Goal: Information Seeking & Learning: Learn about a topic

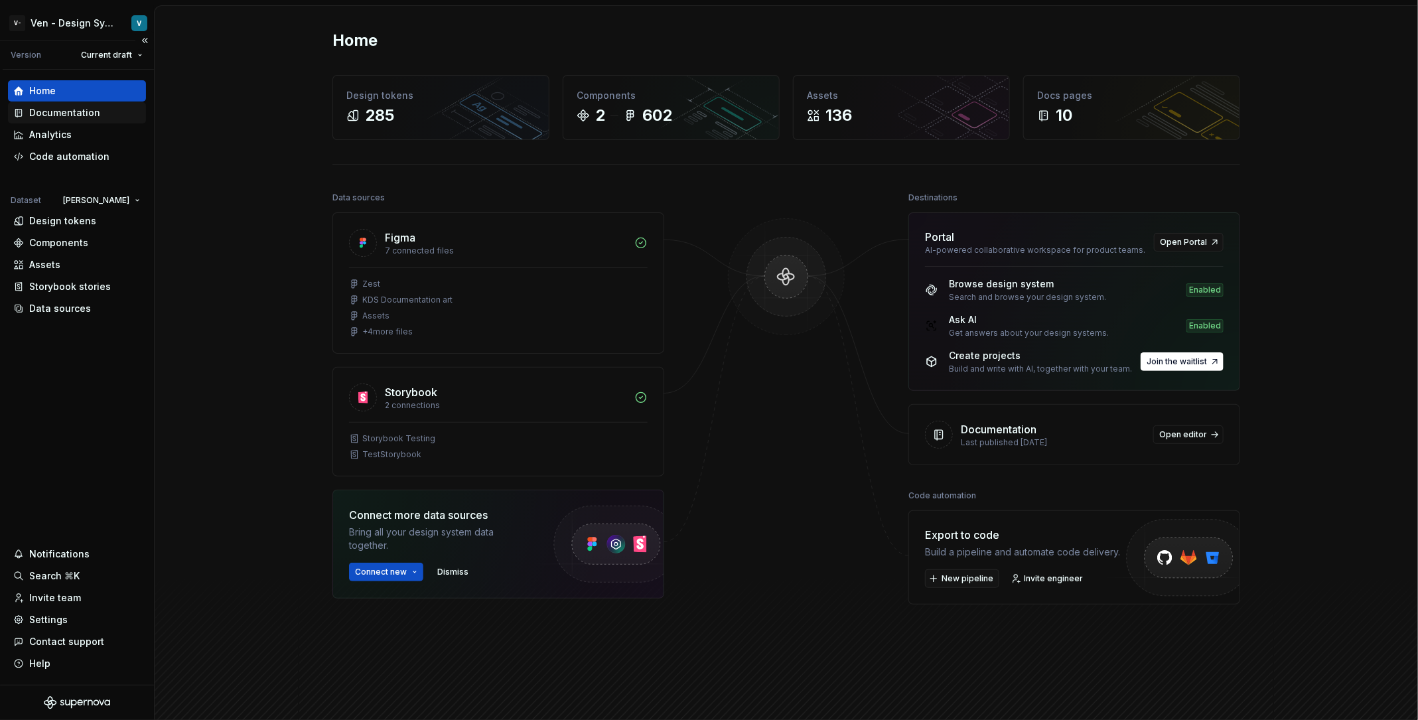
click at [82, 117] on div "Documentation" at bounding box center [64, 112] width 71 height 13
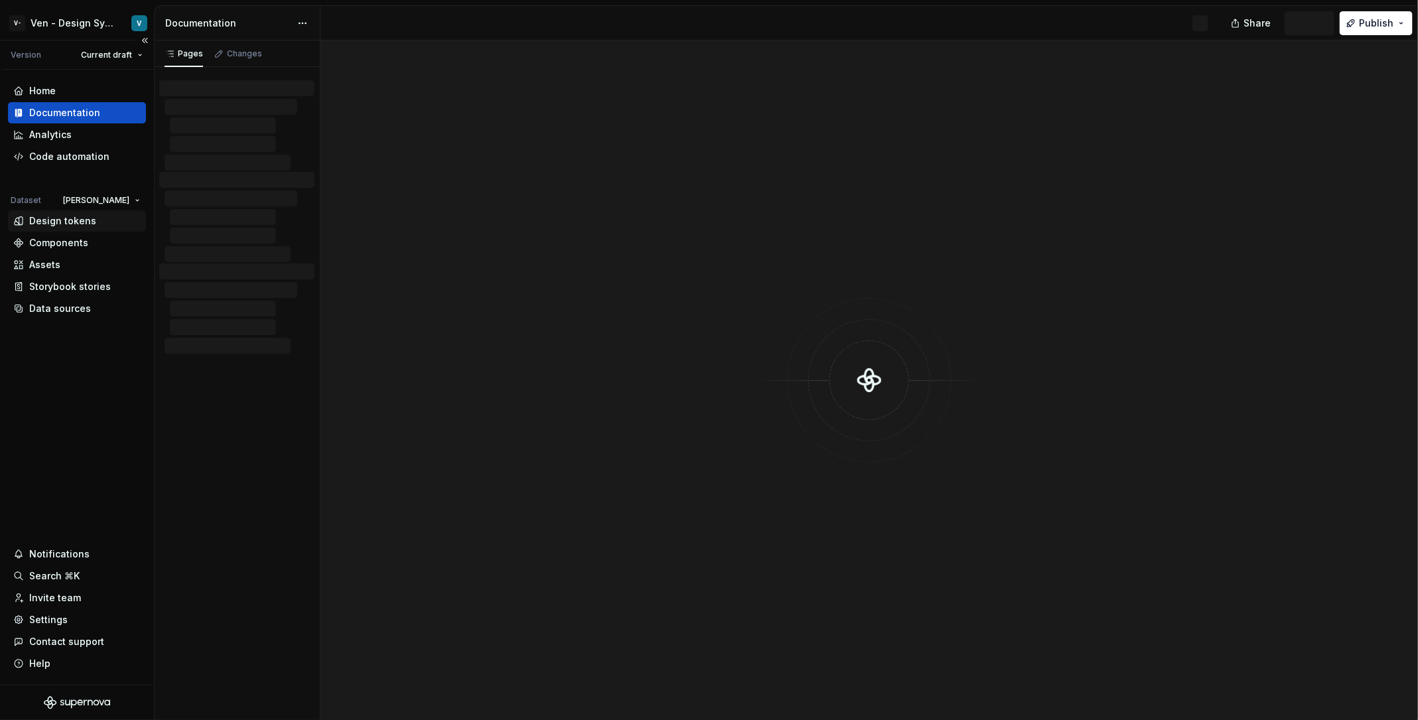
click at [86, 216] on div "Design tokens" at bounding box center [62, 220] width 67 height 13
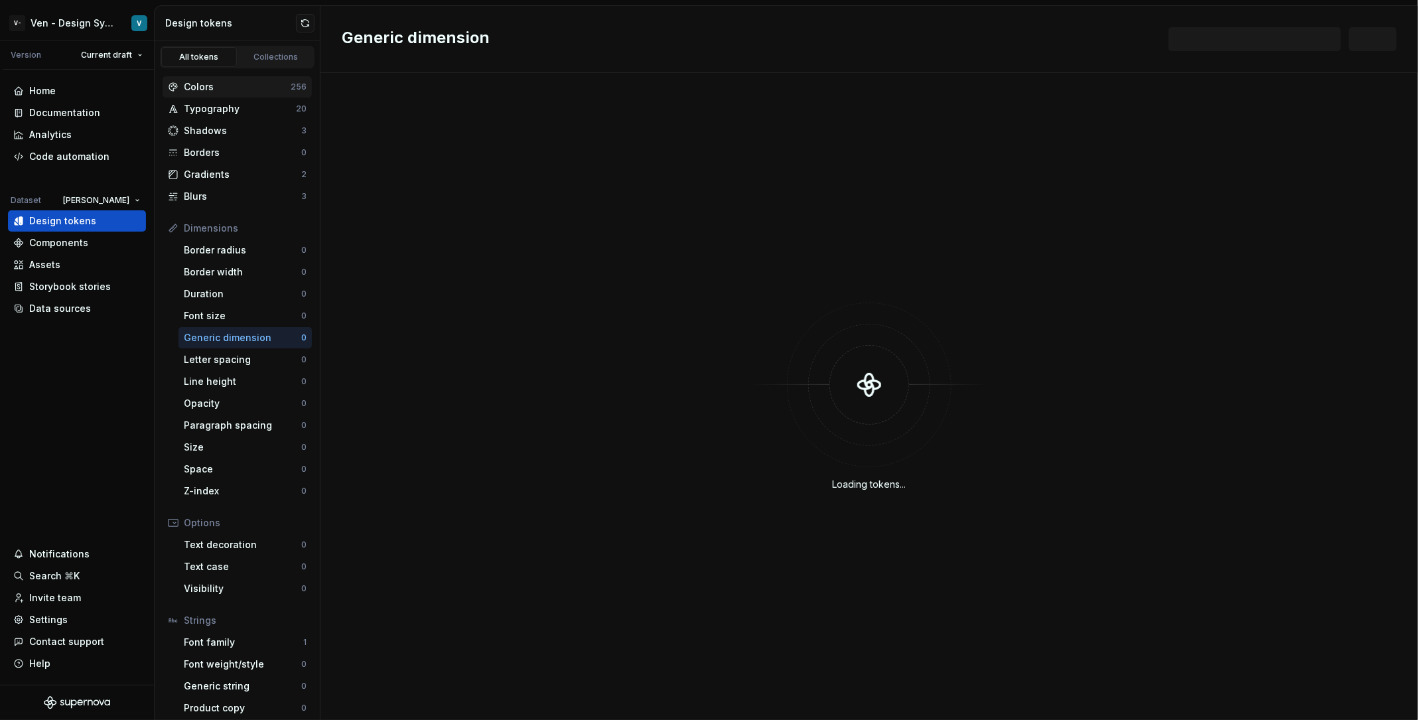
click at [269, 80] on div "Colors" at bounding box center [237, 86] width 107 height 13
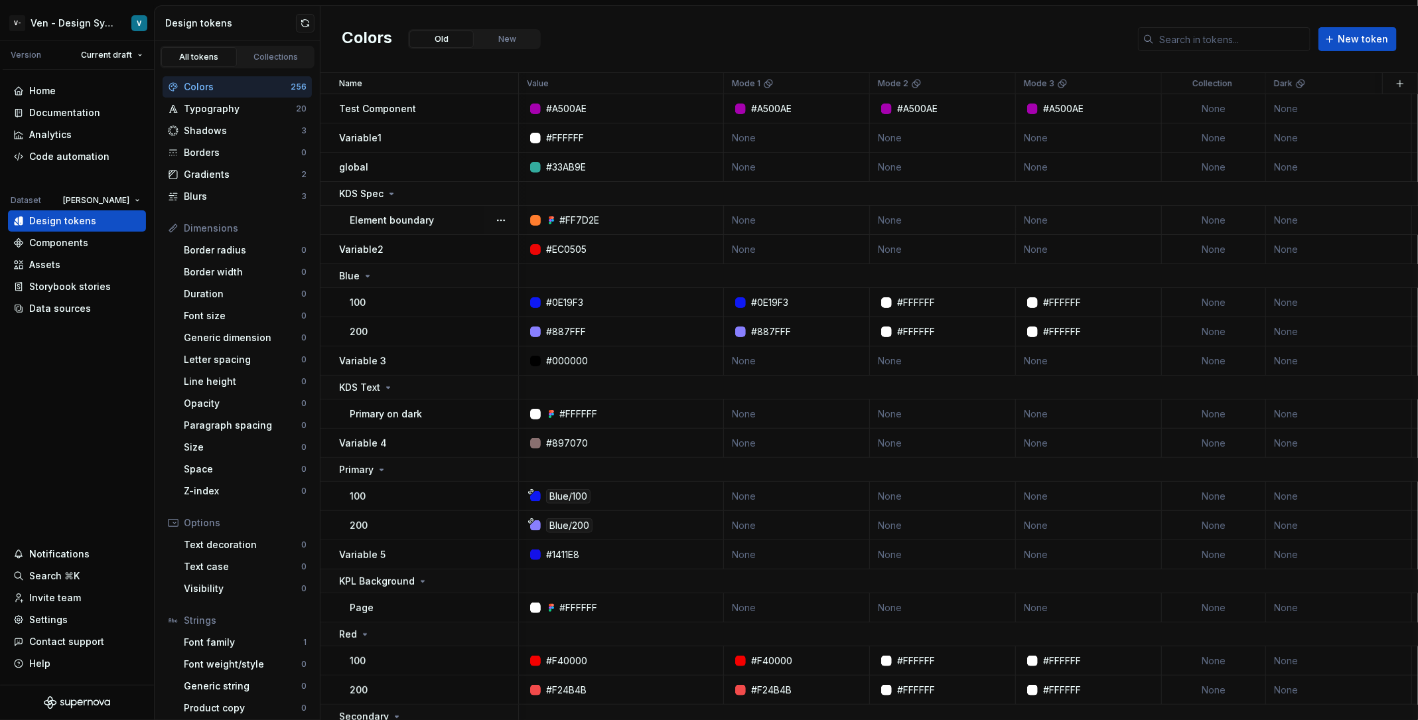
scroll to position [0, 366]
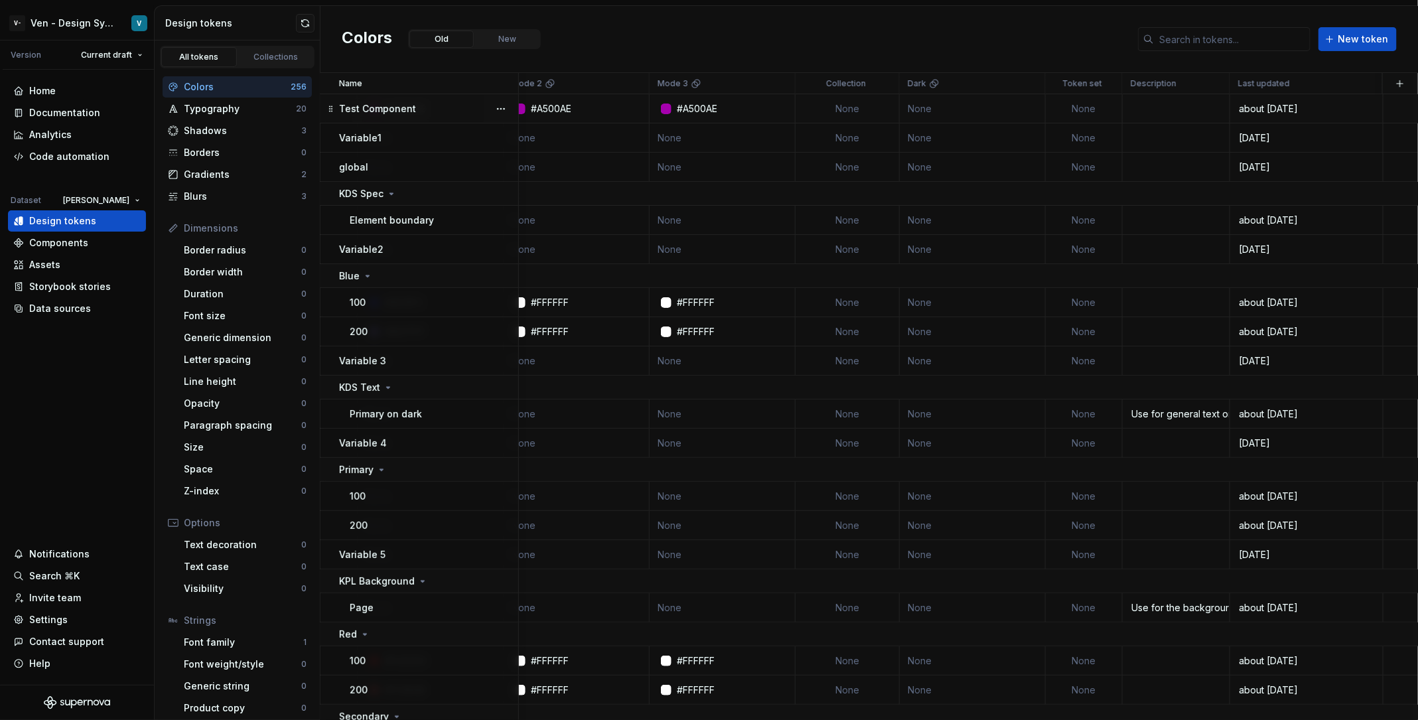
click at [1394, 107] on td at bounding box center [1402, 108] width 36 height 29
click at [1372, 106] on div "about [DATE]" at bounding box center [1306, 108] width 151 height 13
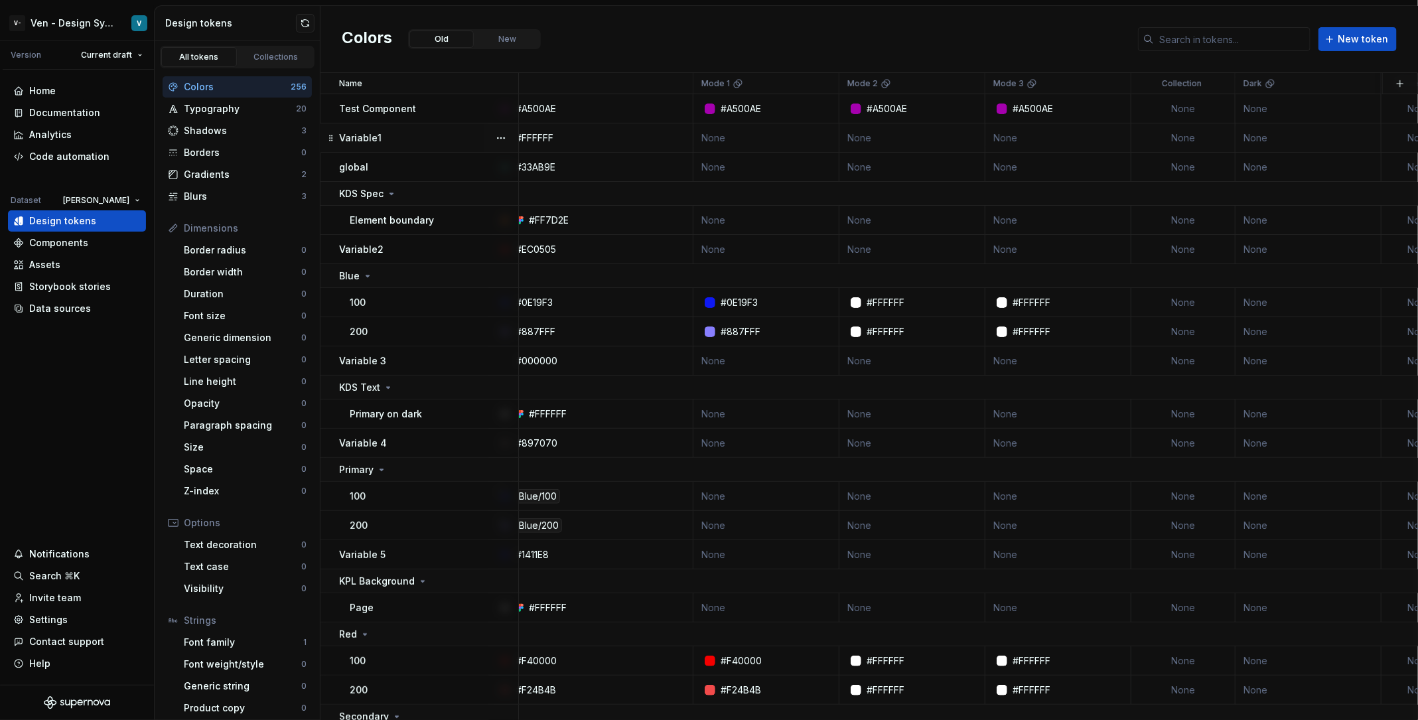
scroll to position [0, 0]
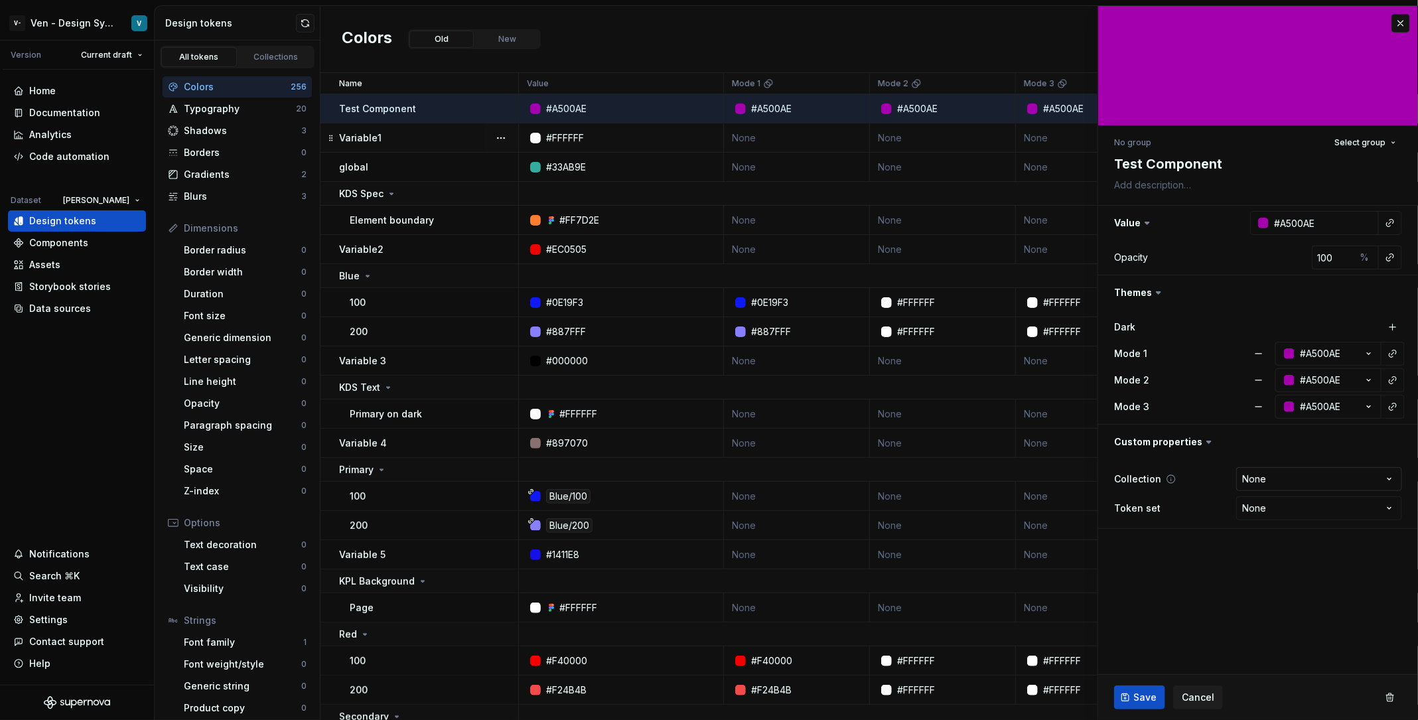
click at [1283, 480] on html "V- Ven - Design System Test V Version Current draft Home Documentation Analytic…" at bounding box center [709, 360] width 1418 height 720
click at [1161, 581] on html "V- Ven - Design System Test V Version Current draft Home Documentation Analytic…" at bounding box center [709, 360] width 1418 height 720
click at [1260, 541] on fieldset "No group Select group Test Component Value #A500AE Opacity 100 % Themes Dark Mo…" at bounding box center [1258, 363] width 320 height 714
click at [1269, 522] on div "Collection None **** Token set None **** **** ******** *********" at bounding box center [1258, 493] width 320 height 69
click at [1281, 509] on html "V- Ven - Design System Test V Version Current draft Home Documentation Analytic…" at bounding box center [709, 360] width 1418 height 720
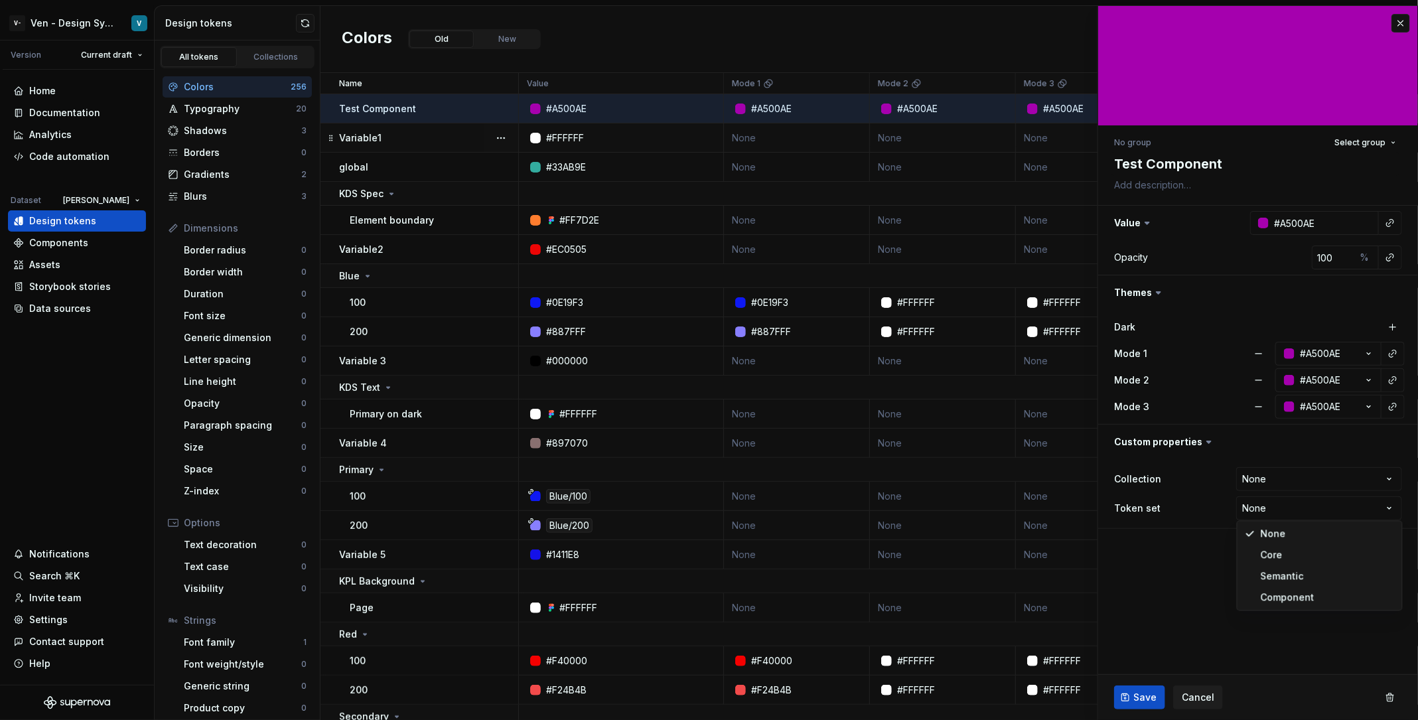
click at [1161, 555] on html "V- Ven - Design System Test V Version Current draft Home Documentation Analytic…" at bounding box center [709, 360] width 1418 height 720
type textarea "*"
